Goal: Task Accomplishment & Management: Manage account settings

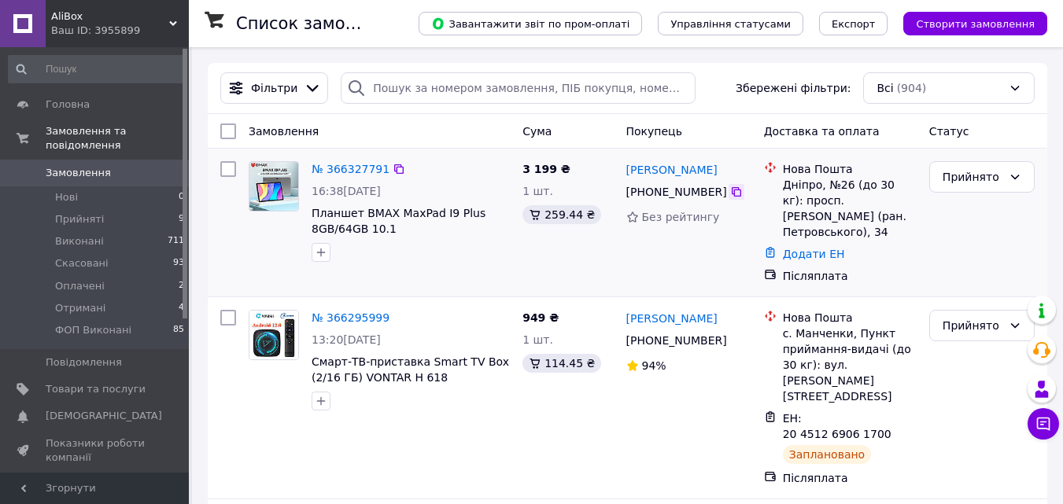
click at [737, 193] on icon at bounding box center [736, 192] width 13 height 13
drag, startPoint x: 414, startPoint y: 234, endPoint x: 358, endPoint y: 218, distance: 58.0
click at [358, 218] on span "Планшет BMAX MaxPad I9 Plus 8GB/64GB 10.1" at bounding box center [411, 220] width 198 height 31
copy span "BMAX MaxPad I9 Plus 8GB/64GB 10.1"
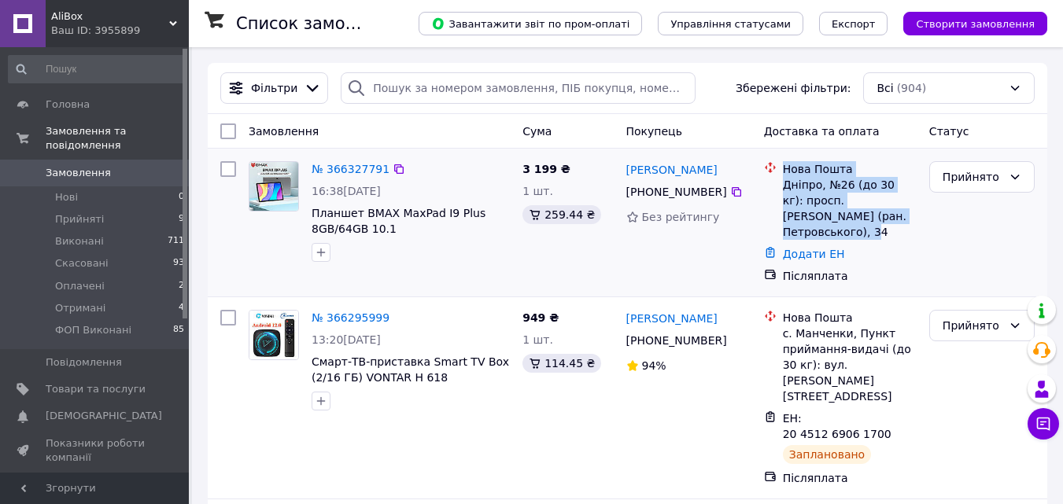
drag, startPoint x: 880, startPoint y: 211, endPoint x: 779, endPoint y: 176, distance: 106.5
click at [780, 176] on div "Нова Пошта Дніпро, №26 (до 30 кг): просп. Івана Мазепи (ран. Петровського), 34" at bounding box center [850, 200] width 140 height 79
copy div "Нова Пошта Дніпро, №26 (до 30 кг): просп. Івана Мазепи (ран. Петровського), 34"
drag, startPoint x: 738, startPoint y: 173, endPoint x: 622, endPoint y: 168, distance: 115.8
click at [622, 168] on div "Максим Назаренко +380 96 436 77 35 Без рейтингу" at bounding box center [689, 222] width 138 height 135
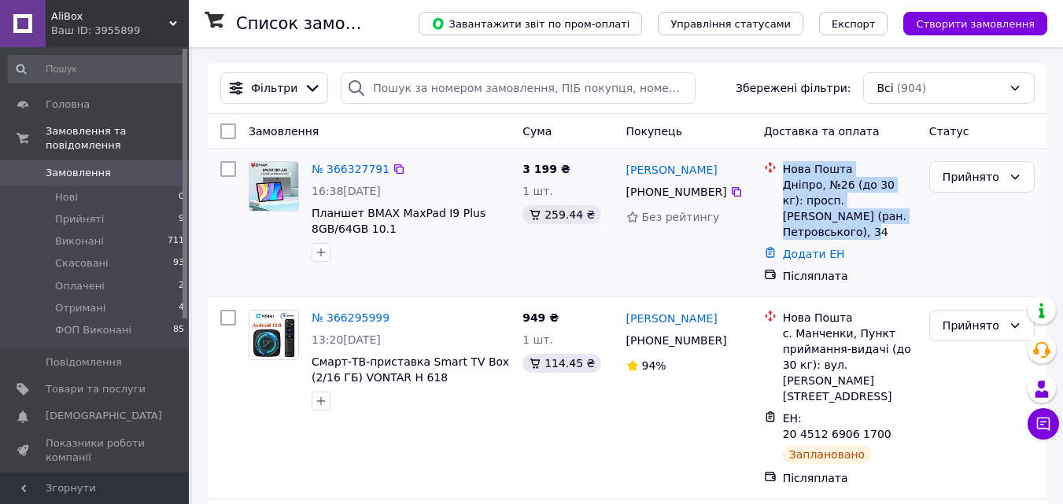
copy link "[PERSON_NAME]"
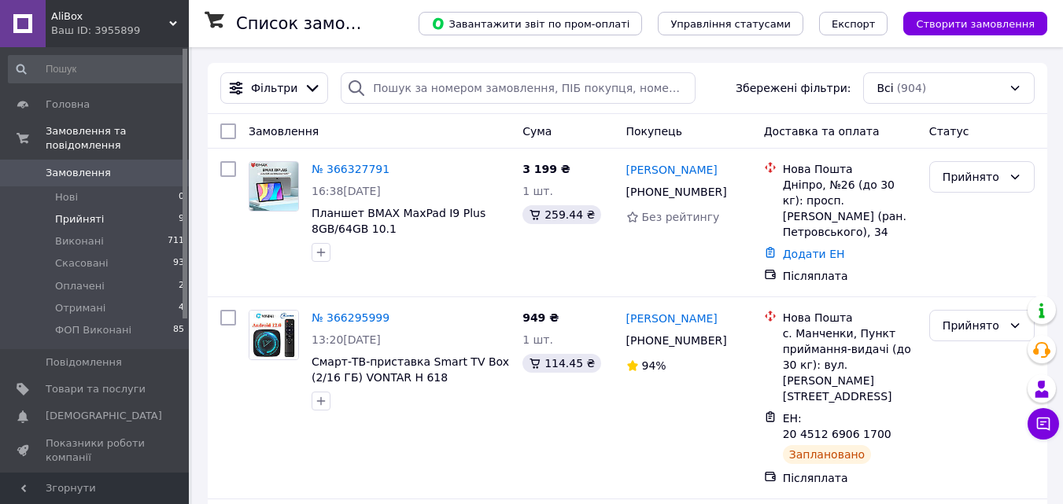
click at [120, 212] on li "Прийняті 9" at bounding box center [97, 219] width 194 height 22
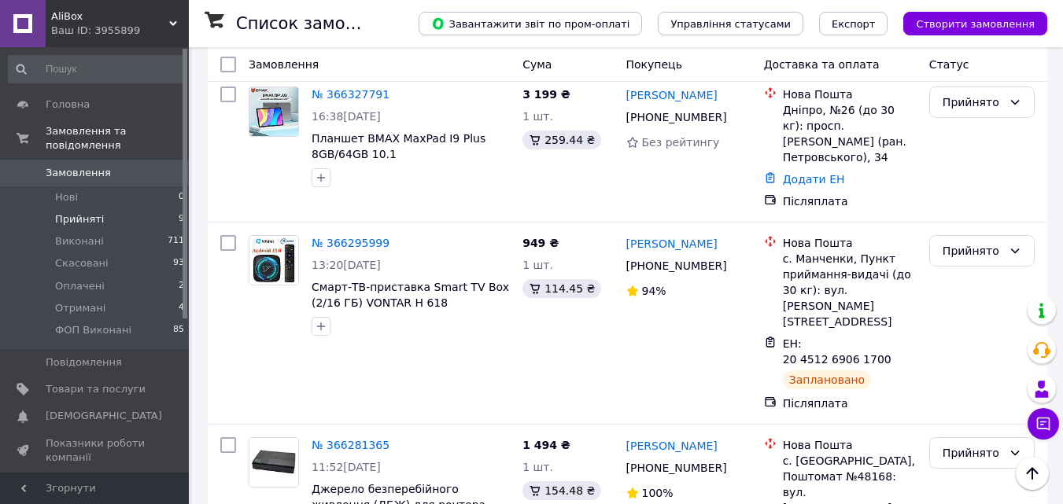
scroll to position [31, 0]
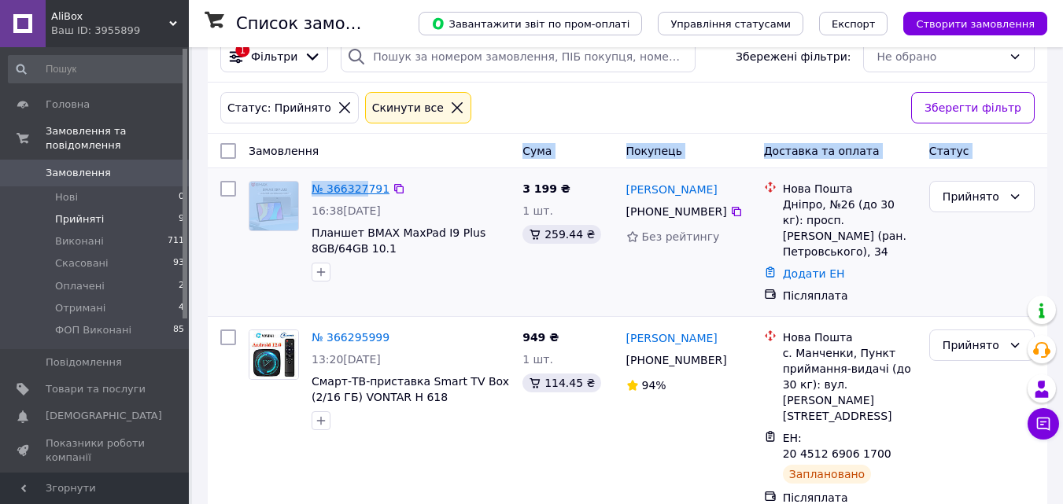
drag, startPoint x: 363, startPoint y: 169, endPoint x: 360, endPoint y: 186, distance: 17.6
click at [358, 195] on link "№ 366327791" at bounding box center [351, 189] width 78 height 13
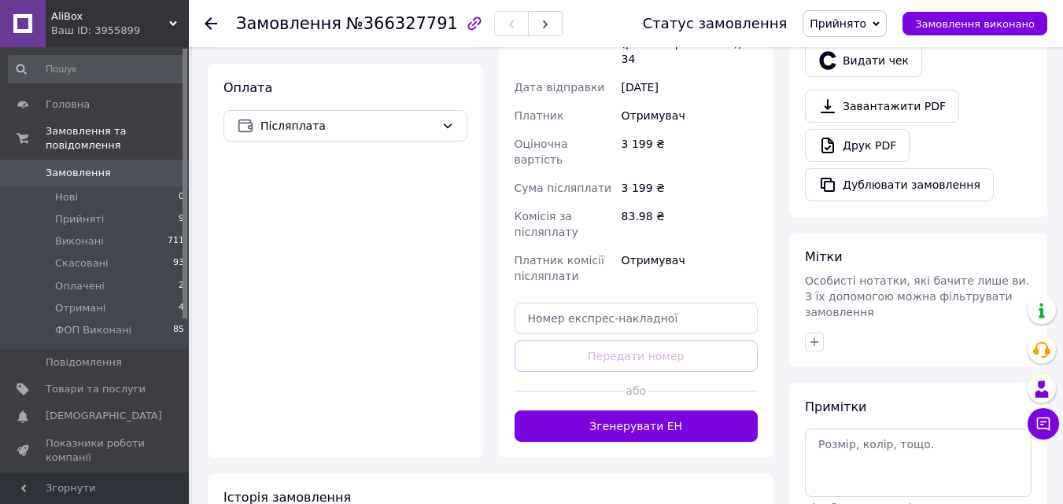
scroll to position [544, 0]
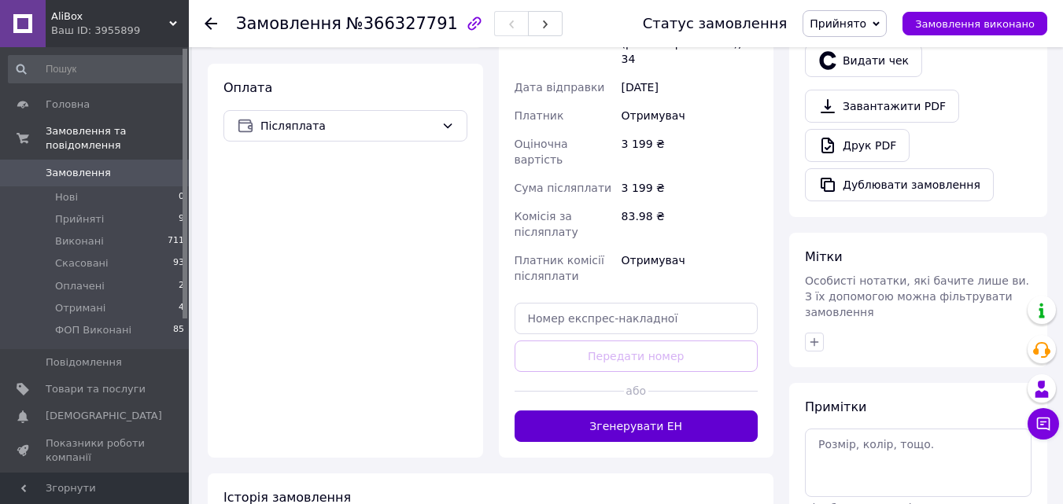
click at [614, 411] on button "Згенерувати ЕН" at bounding box center [637, 426] width 244 height 31
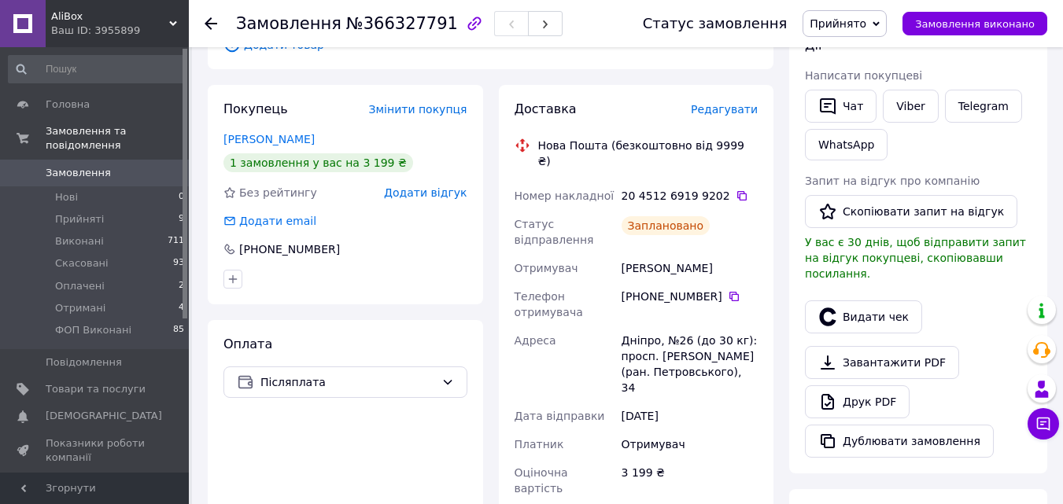
scroll to position [279, 0]
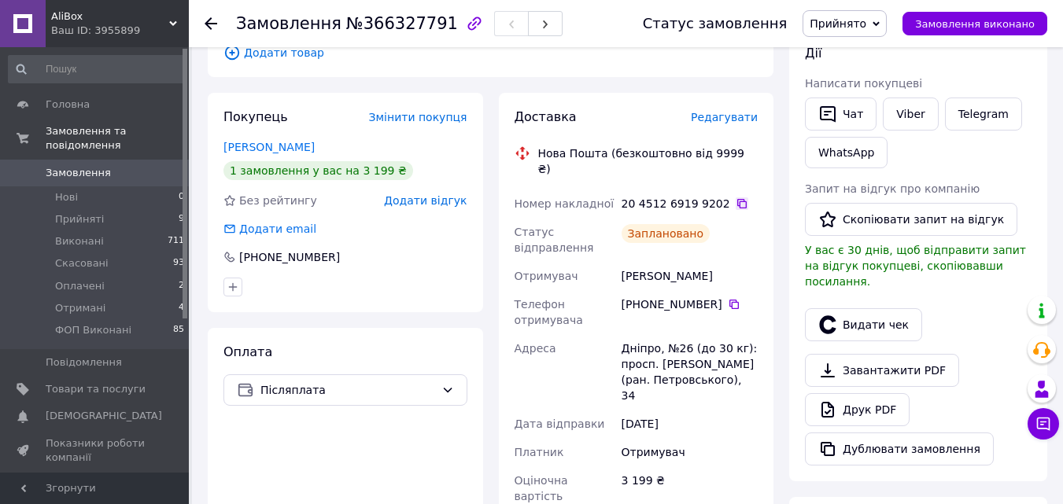
click at [736, 197] on icon at bounding box center [742, 203] width 13 height 13
click at [109, 166] on span "Замовлення" at bounding box center [96, 173] width 100 height 14
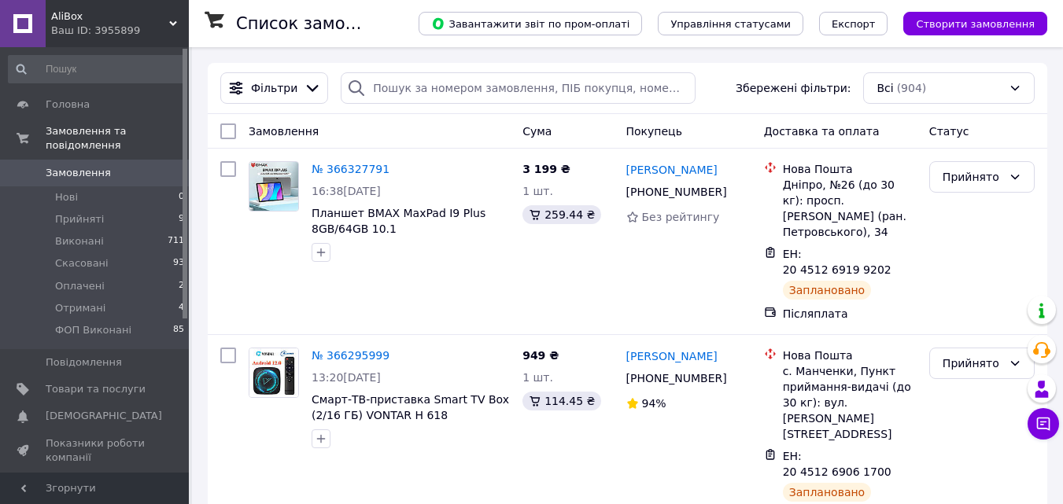
drag, startPoint x: 740, startPoint y: 162, endPoint x: 357, endPoint y: 131, distance: 383.7
click at [98, 301] on span "Отримані" at bounding box center [80, 308] width 50 height 14
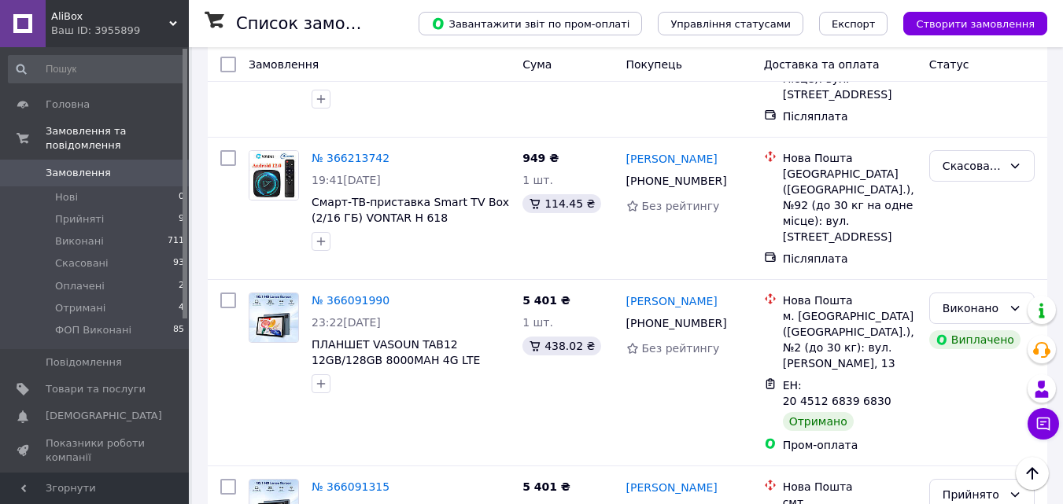
scroll to position [1203, 0]
click at [338, 480] on link "№ 366091315" at bounding box center [351, 486] width 78 height 13
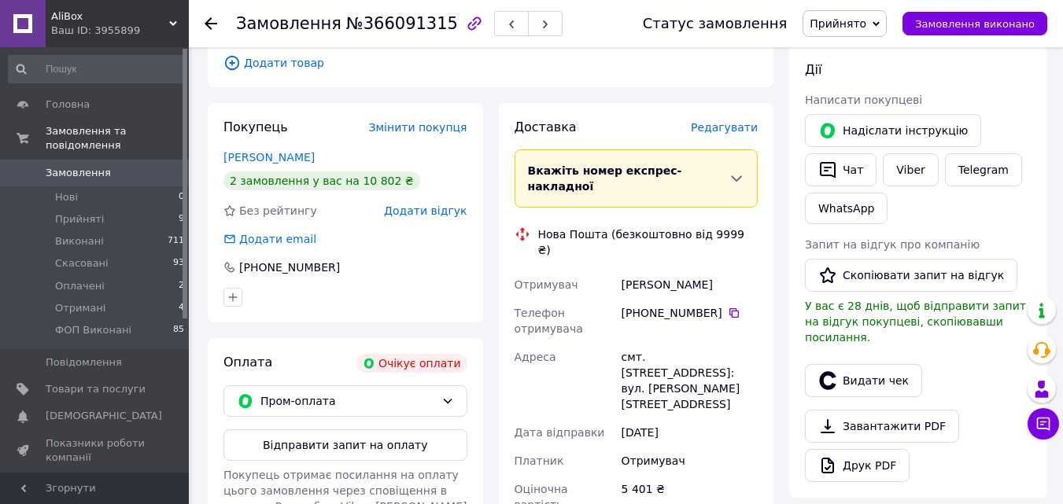
scroll to position [267, 0]
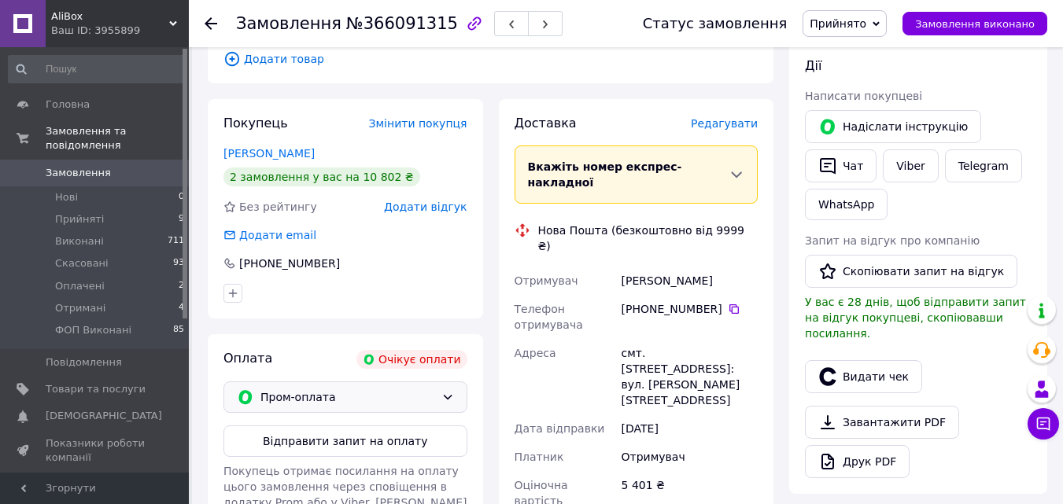
click at [270, 389] on span "Пром-оплата" at bounding box center [347, 397] width 175 height 17
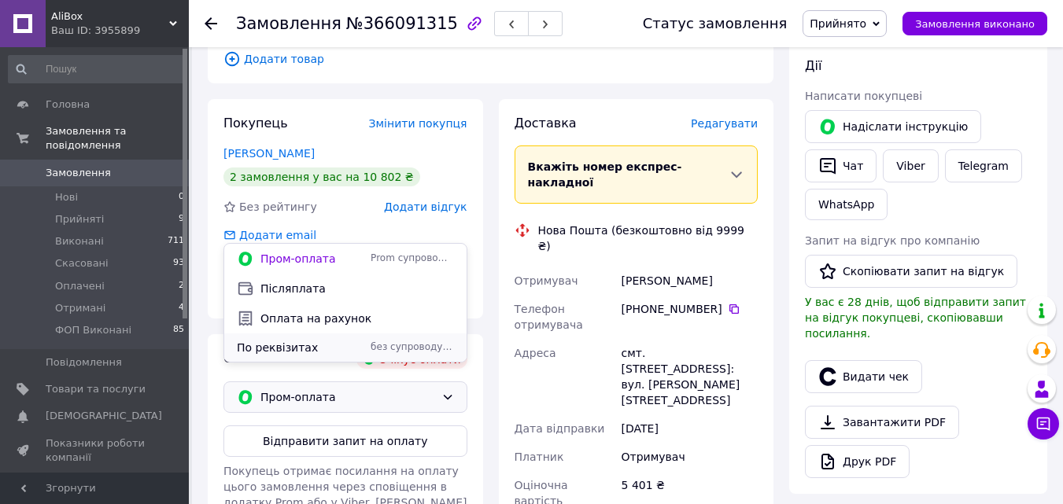
click at [275, 352] on span "По реквізитах" at bounding box center [300, 348] width 127 height 16
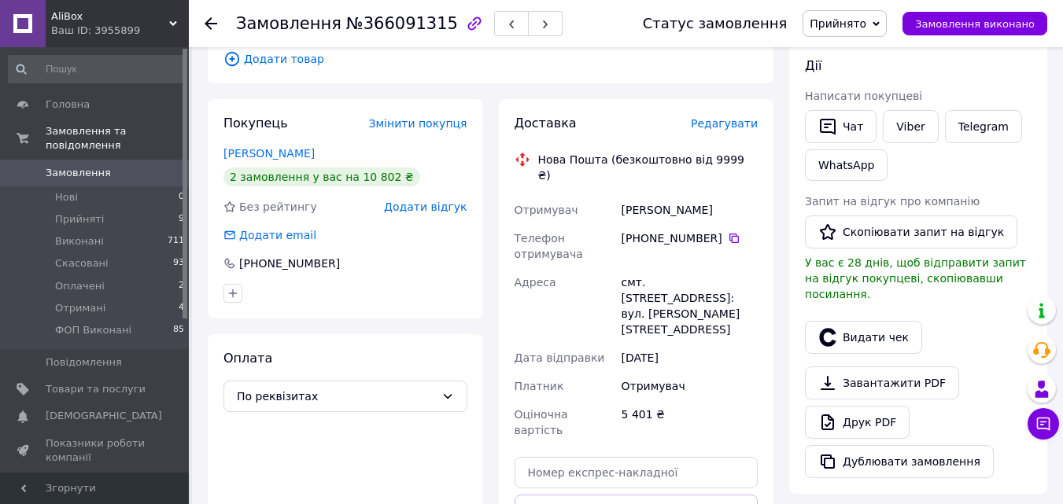
click at [105, 24] on div "Ваш ID: 3955899" at bounding box center [120, 31] width 138 height 14
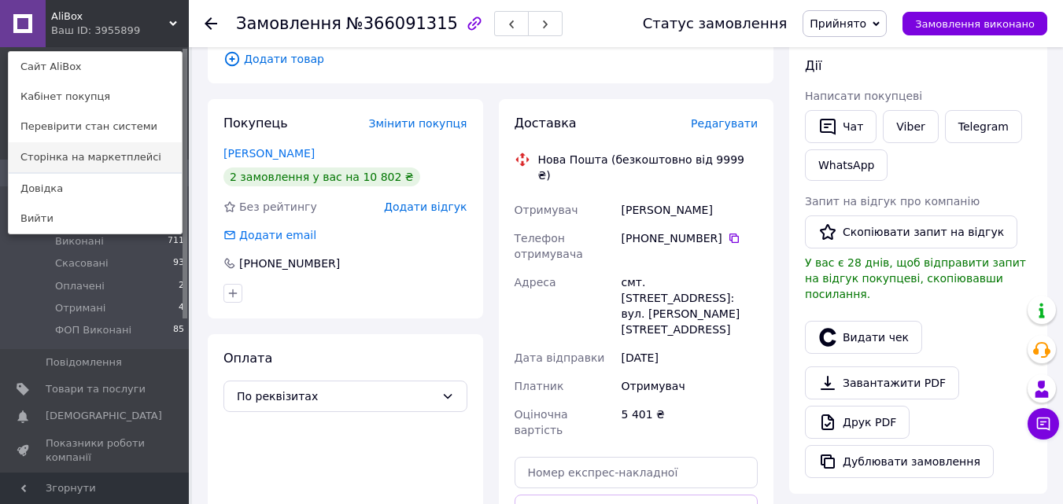
click at [65, 157] on link "Сторінка на маркетплейсі" at bounding box center [95, 157] width 173 height 30
